Goal: Task Accomplishment & Management: Manage account settings

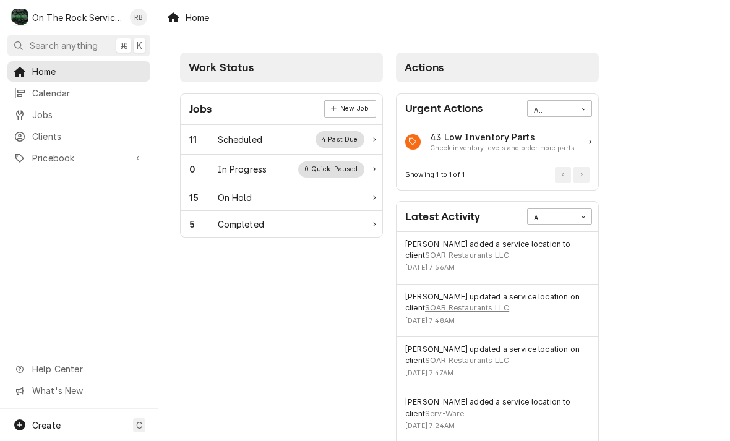
click at [134, 14] on div "Ray Beals's Avatar" at bounding box center [138, 17] width 17 height 17
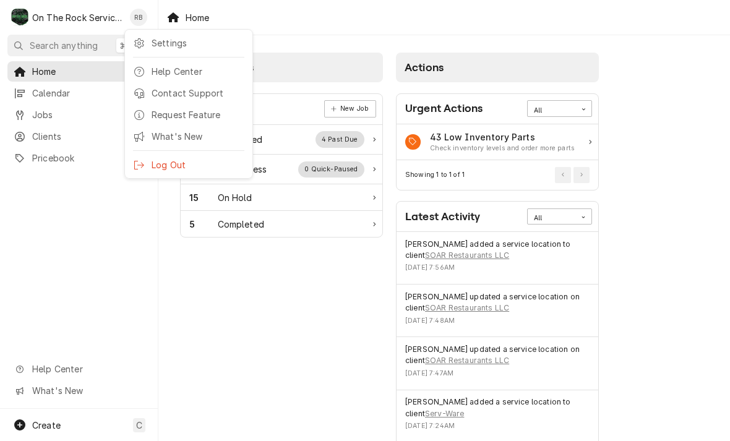
click at [166, 41] on div "Settings" at bounding box center [197, 42] width 93 height 13
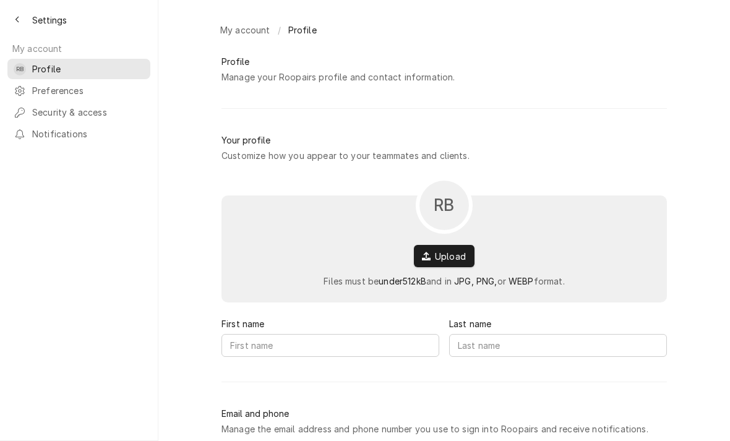
type input "Ray"
type input "Beals"
type input "ray@ontherockservices.com"
type input "(864) 652-4870"
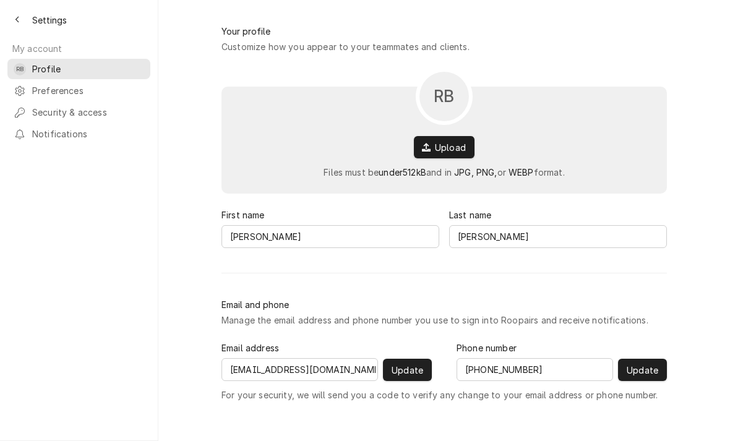
scroll to position [110, 0]
click at [57, 84] on span "Preferences" at bounding box center [88, 90] width 112 height 13
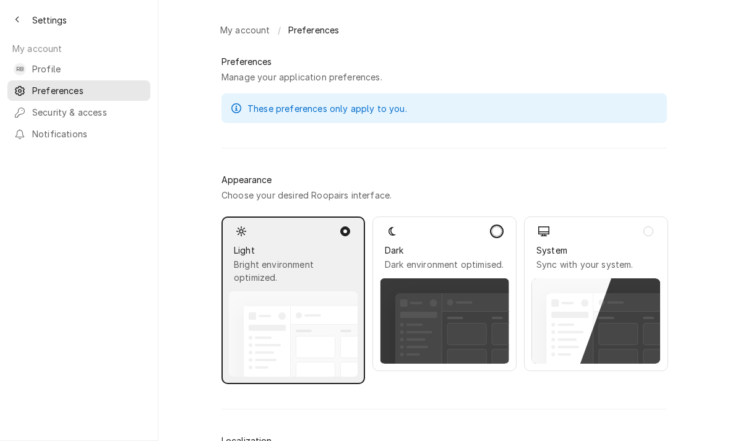
click at [498, 236] on button "Dynamic Content Wrapper" at bounding box center [497, 231] width 10 height 10
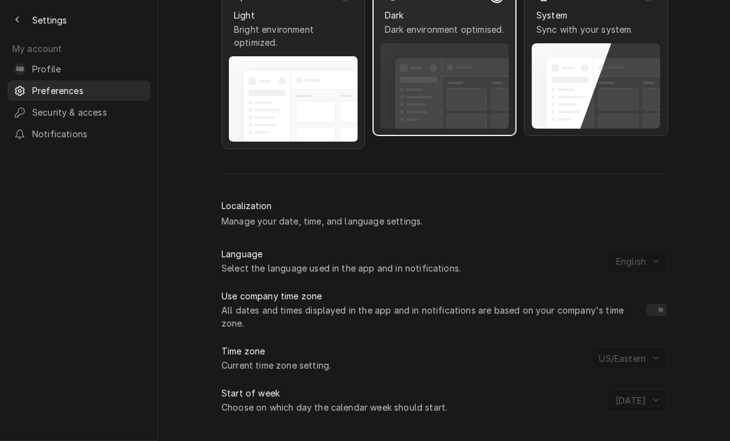
scroll to position [234, 0]
click at [65, 127] on span "Notifications" at bounding box center [88, 133] width 112 height 13
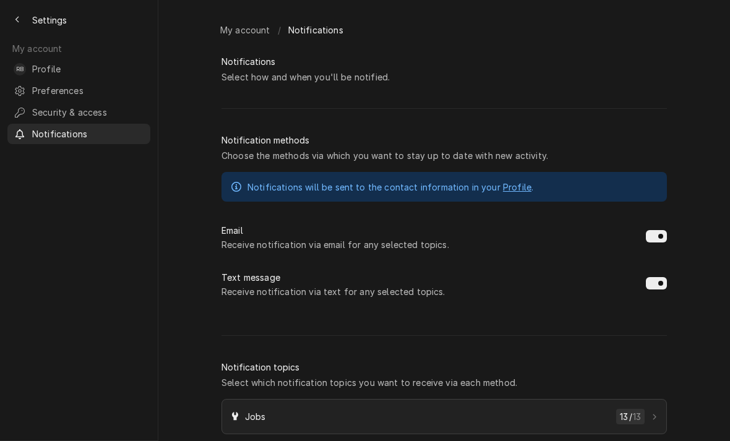
click at [660, 241] on button "Dynamic Content Wrapper" at bounding box center [655, 236] width 21 height 12
checkbox input "false"
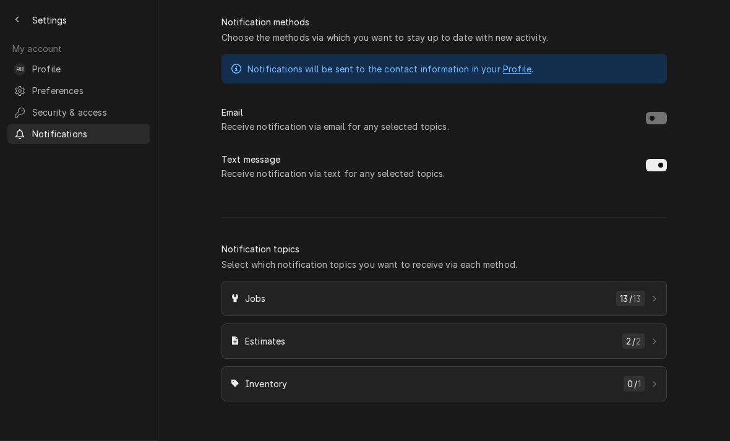
scroll to position [118, 0]
click at [632, 298] on link "Jobs 13 / 13" at bounding box center [443, 298] width 445 height 35
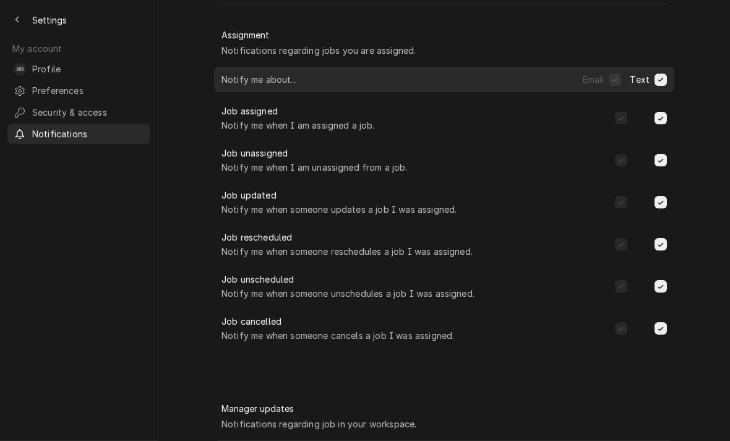
scroll to position [107, 0]
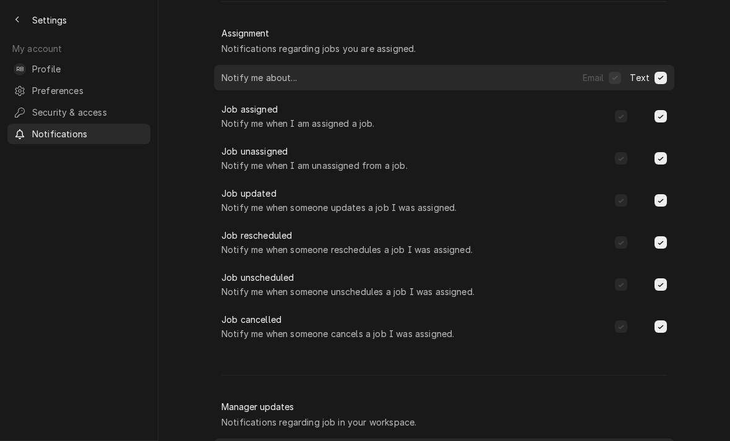
click at [41, 67] on span "Profile" at bounding box center [88, 68] width 112 height 13
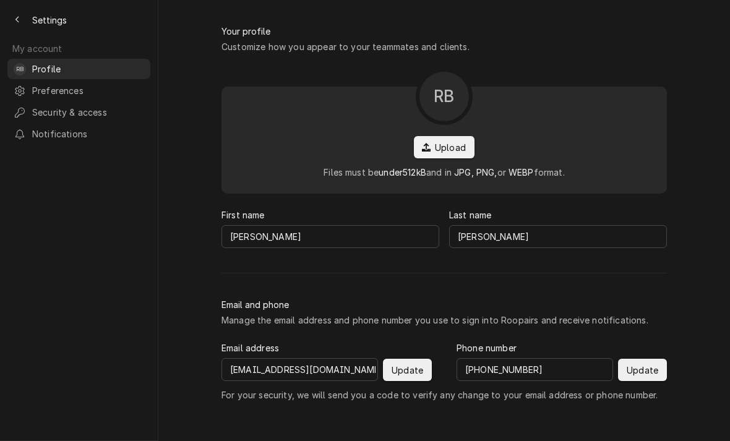
scroll to position [110, 0]
click at [25, 16] on button "Back to previous page" at bounding box center [17, 20] width 20 height 20
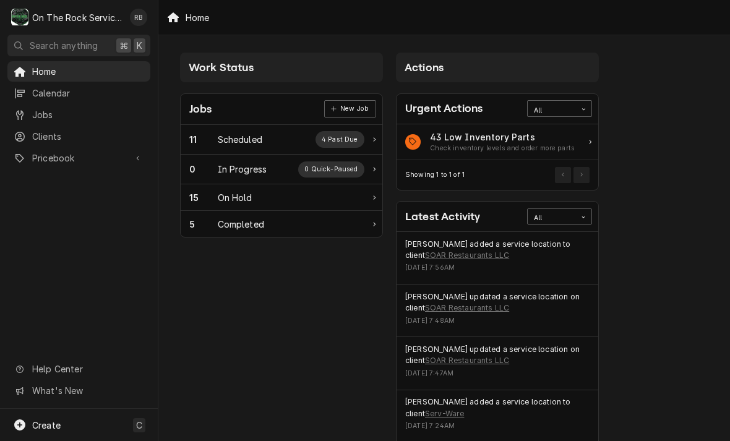
click at [245, 135] on div "Scheduled" at bounding box center [240, 139] width 45 height 13
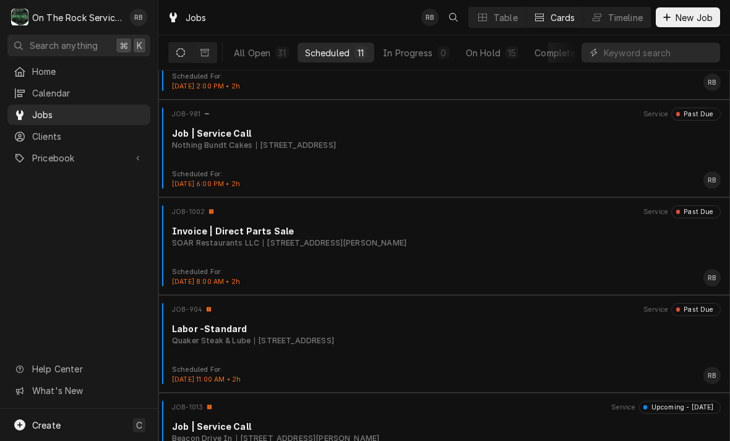
scroll to position [82, 0]
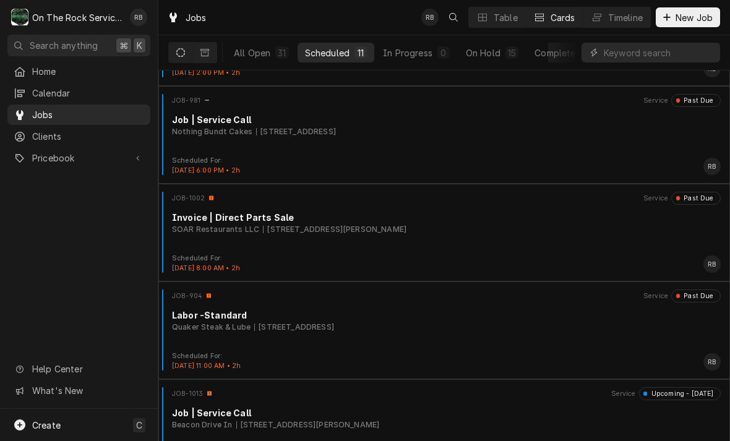
click at [538, 224] on div "SOAR Restaurants LLC [STREET_ADDRESS]" at bounding box center [446, 229] width 548 height 11
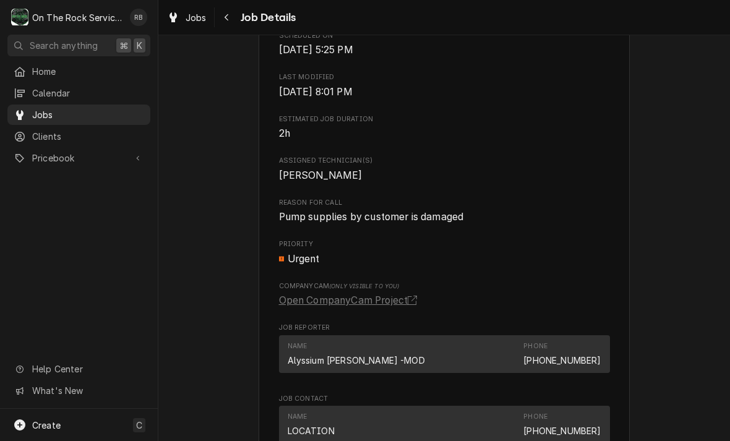
scroll to position [470, 0]
click at [228, 18] on icon "Navigate back" at bounding box center [227, 17] width 6 height 9
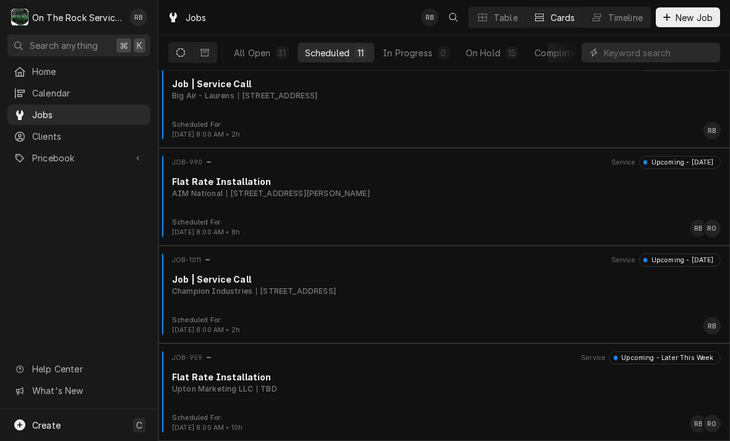
scroll to position [704, 0]
